Goal: Task Accomplishment & Management: Use online tool/utility

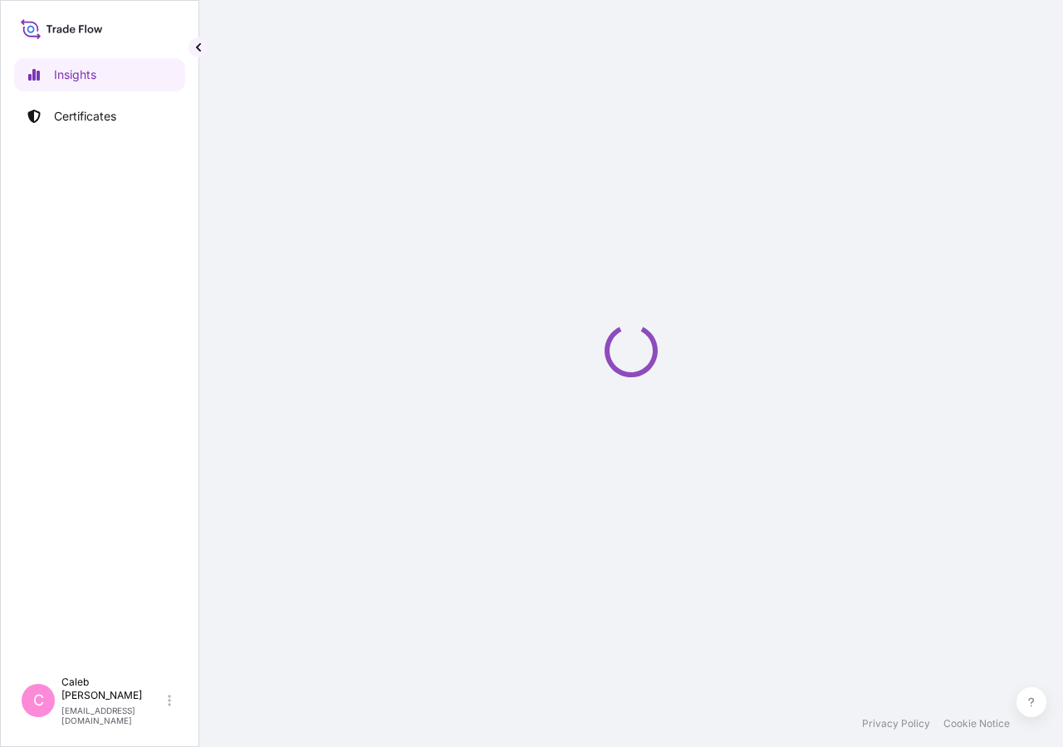
select select "2025"
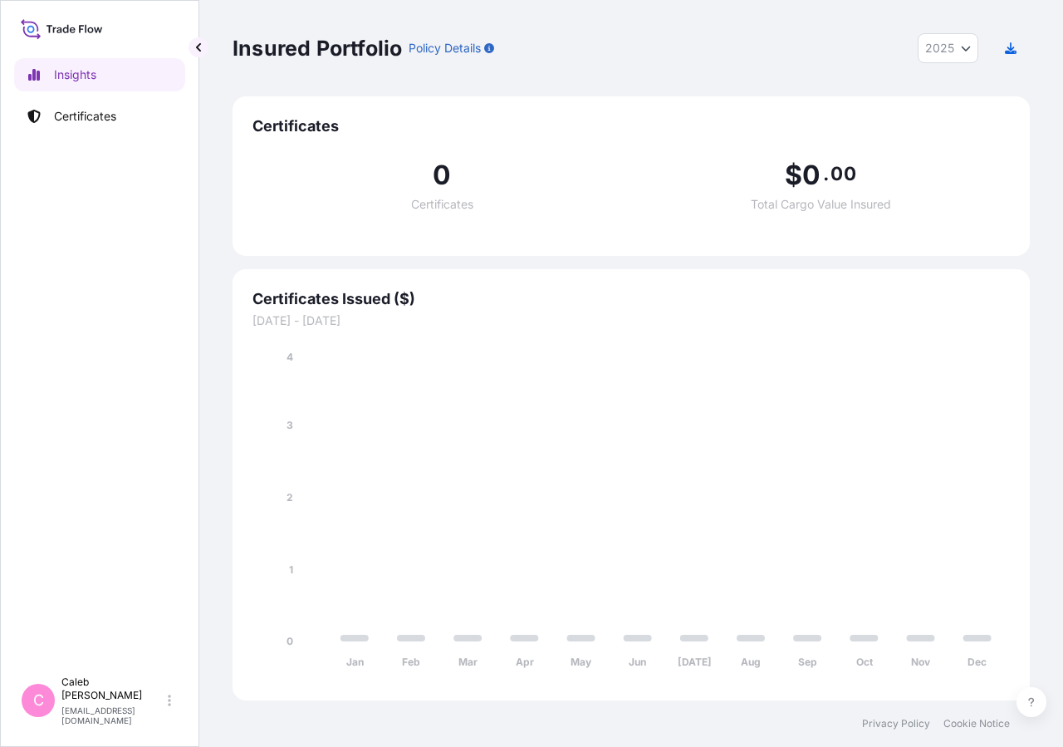
click at [136, 134] on div "Insights Certificates" at bounding box center [99, 355] width 171 height 625
click at [136, 131] on link "Certificates" at bounding box center [99, 116] width 171 height 33
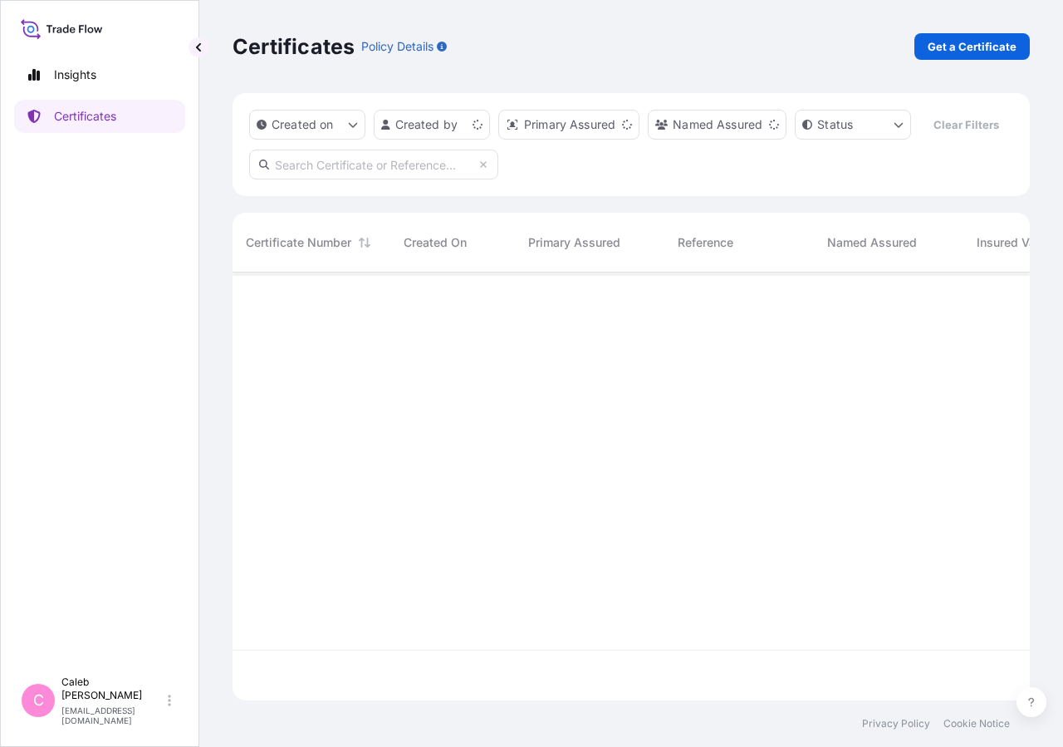
scroll to position [388, 783]
click at [367, 179] on input "text" at bounding box center [373, 165] width 249 height 30
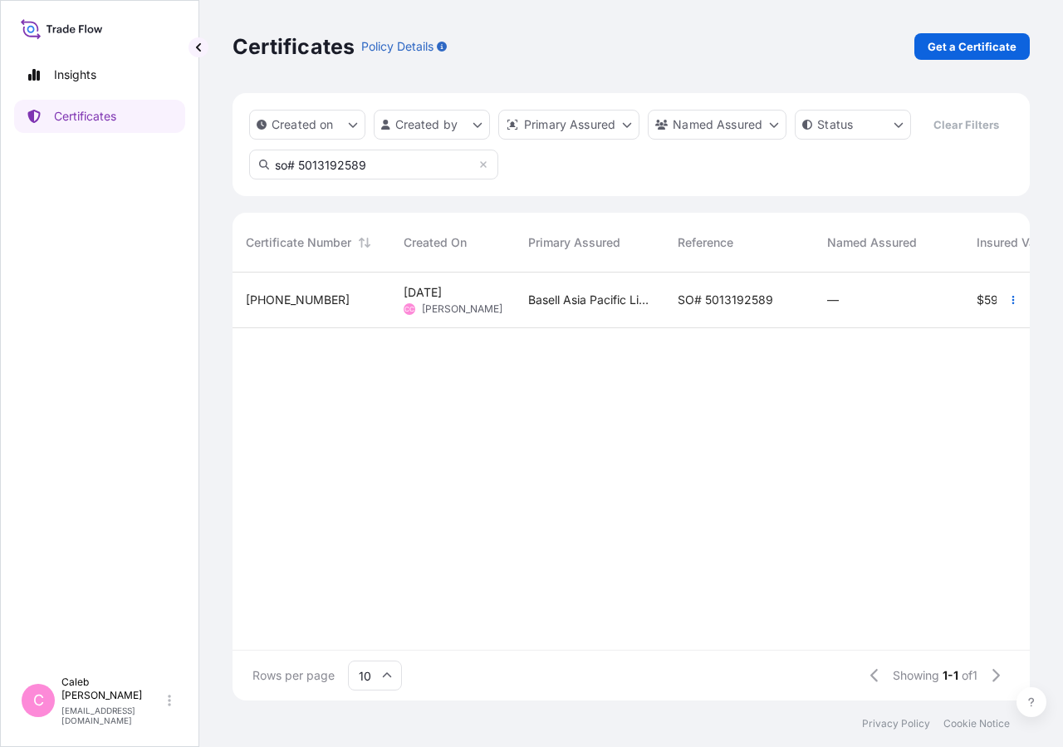
type input "so# 5013192589"
click at [764, 308] on span "SO# 5013192589" at bounding box center [726, 300] width 96 height 17
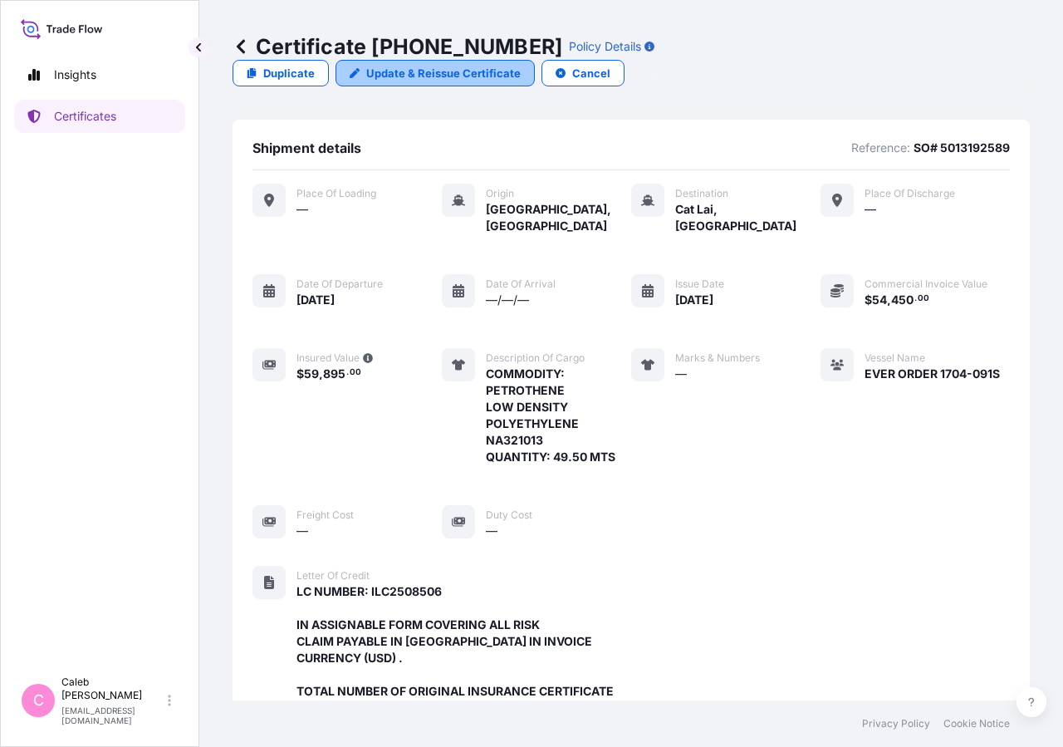
click at [521, 65] on p "Update & Reissue Certificate" at bounding box center [443, 73] width 155 height 17
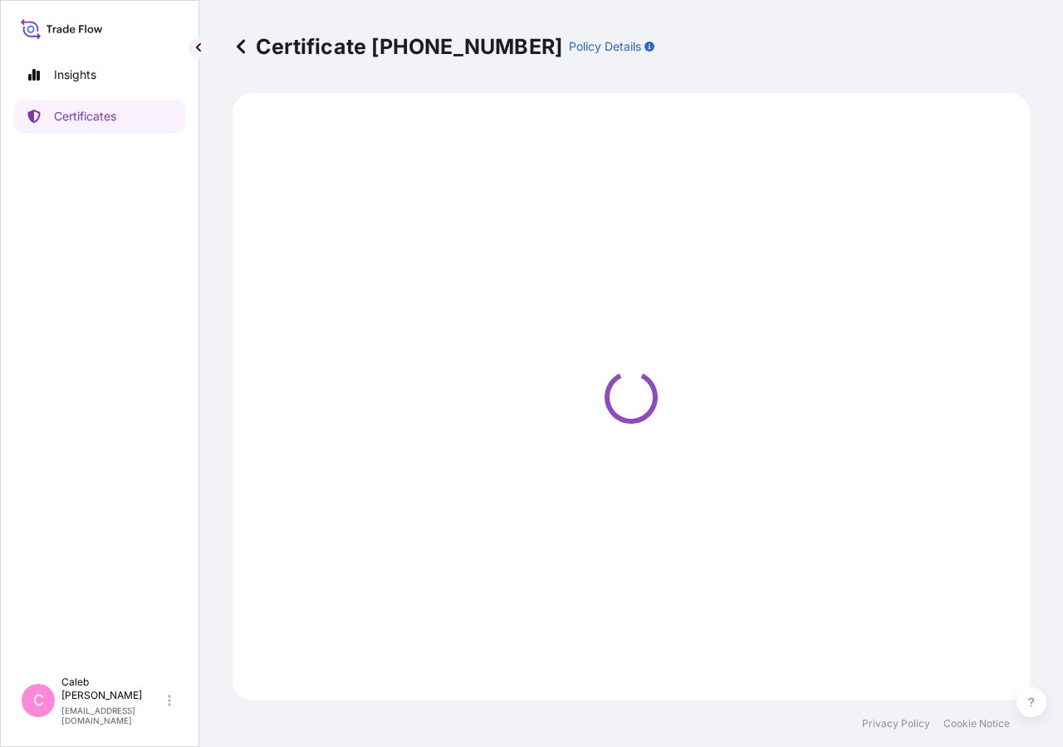
select select "Sea"
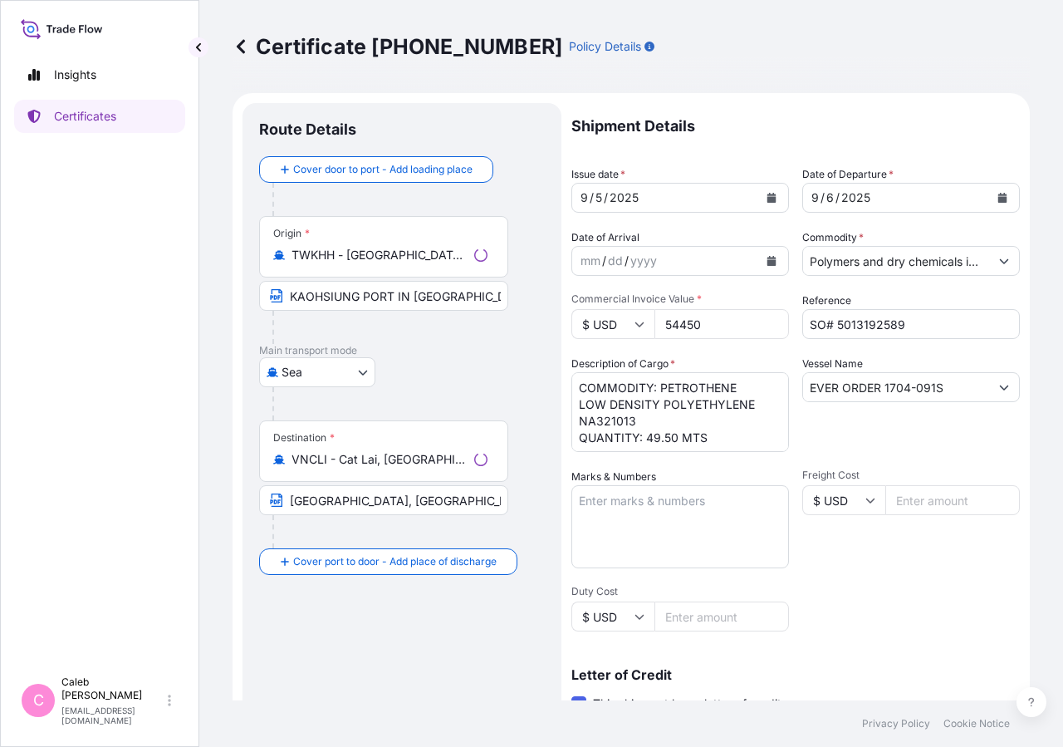
select select "32034"
click at [957, 205] on div "9 / 6 / 2025" at bounding box center [896, 198] width 186 height 30
click at [53, 113] on link "Certificates" at bounding box center [99, 116] width 171 height 33
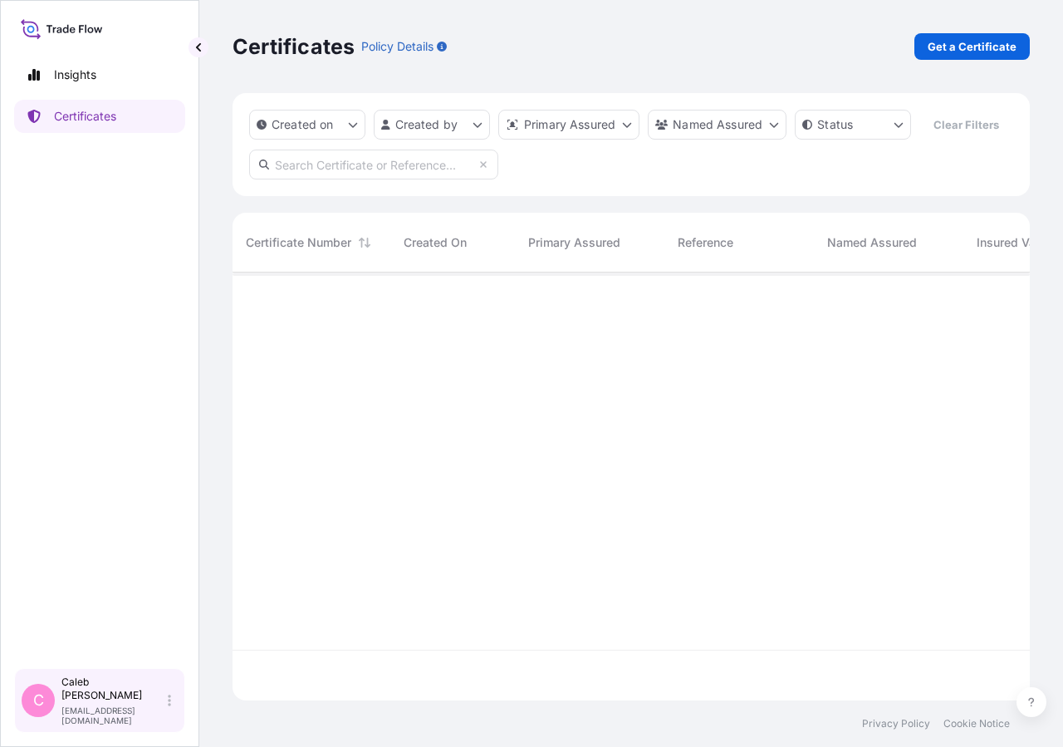
scroll to position [388, 783]
